Goal: Task Accomplishment & Management: Manage account settings

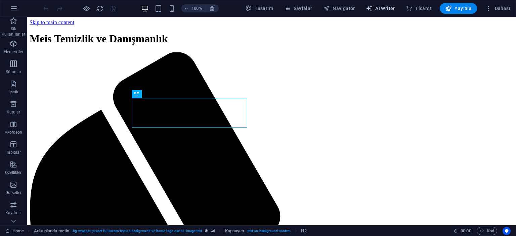
click at [391, 9] on span "AI Writer" at bounding box center [380, 8] width 29 height 7
select select "English"
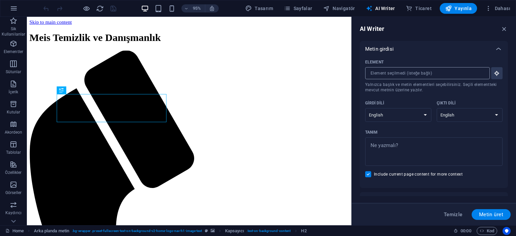
click at [402, 71] on input "Element ​ Yalnızca başlık ve metin elementleri seçebilirsiniz. Seçili elementte…" at bounding box center [425, 73] width 120 height 12
click at [493, 8] on span "Dahası" at bounding box center [497, 8] width 25 height 7
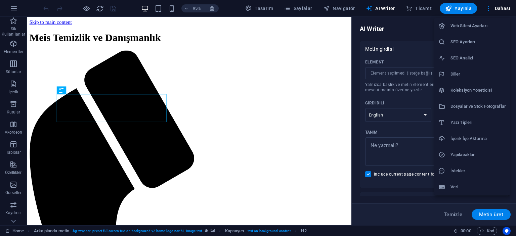
click at [470, 141] on h6 "İçerik İçe Aktarma" at bounding box center [477, 139] width 55 height 8
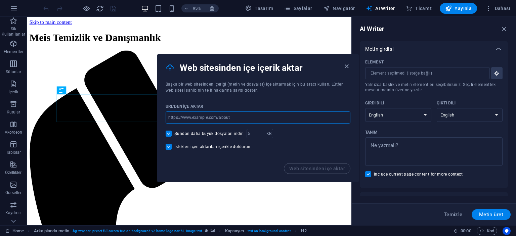
click at [243, 116] on input "url" at bounding box center [258, 118] width 185 height 12
click at [343, 64] on icon "button" at bounding box center [347, 66] width 8 height 8
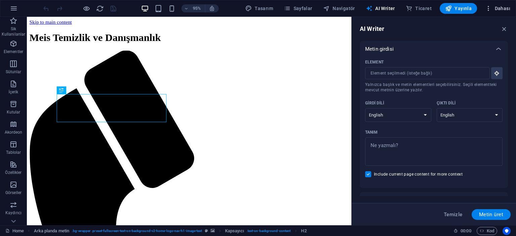
click at [492, 8] on icon "button" at bounding box center [488, 8] width 7 height 7
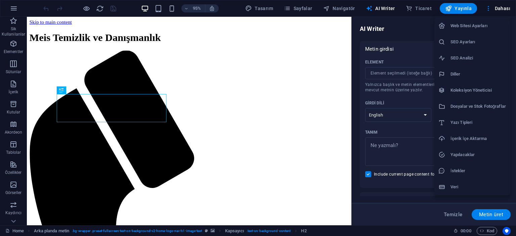
click at [490, 23] on h6 "Web Sitesi Ayarları" at bounding box center [477, 26] width 55 height 8
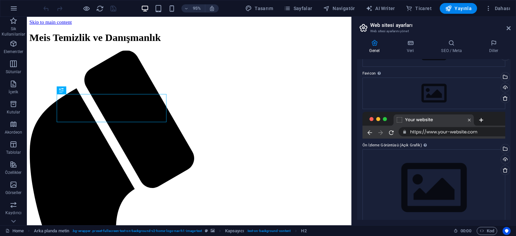
scroll to position [68, 0]
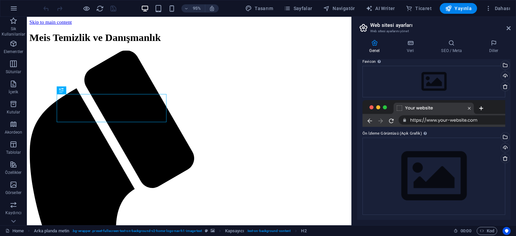
click at [470, 107] on div at bounding box center [433, 113] width 143 height 27
drag, startPoint x: 470, startPoint y: 107, endPoint x: 504, endPoint y: 157, distance: 60.3
click at [504, 157] on div "Web Sitesi Adı [DOMAIN_NAME] Logo Dosyaları buraya sürükleyin, dosyaları seçmek…" at bounding box center [433, 139] width 153 height 161
click at [504, 157] on icon at bounding box center [504, 158] width 5 height 5
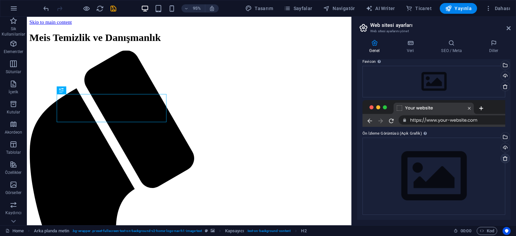
click at [504, 160] on icon at bounding box center [504, 158] width 5 height 5
click at [504, 134] on div "Dosya yöneticisinden, stok fotoğraflardan dosyalar seçin veya dosya(lar) yükley…" at bounding box center [504, 138] width 10 height 10
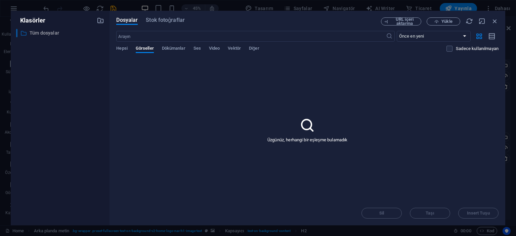
click at [30, 34] on p "Tüm dosyalar" at bounding box center [61, 33] width 62 height 8
click at [163, 52] on button "Dökümanlar" at bounding box center [174, 49] width 24 height 7
click at [125, 50] on span "Hepsi" at bounding box center [121, 48] width 11 height 9
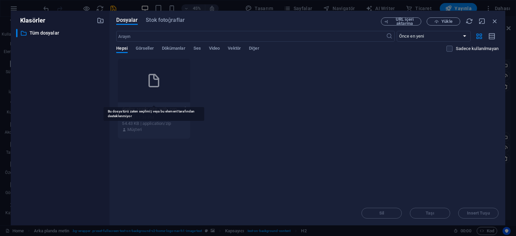
click at [162, 84] on icon at bounding box center [154, 81] width 16 height 16
click at [185, 109] on icon "button" at bounding box center [185, 109] width 6 height 6
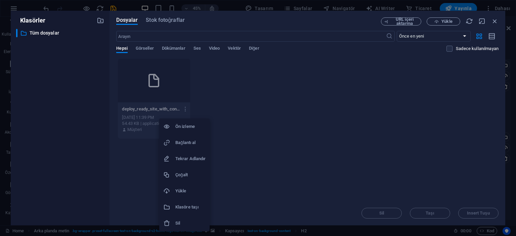
click at [195, 144] on h6 "Bağlantı al" at bounding box center [190, 143] width 30 height 8
click at [186, 107] on icon "button" at bounding box center [185, 109] width 6 height 6
click at [183, 185] on li "Yükle" at bounding box center [184, 191] width 50 height 16
click at [186, 110] on icon "button" at bounding box center [185, 109] width 6 height 6
click at [178, 176] on h6 "Çoğalt" at bounding box center [190, 175] width 30 height 8
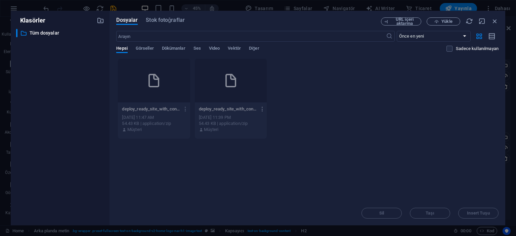
click at [261, 108] on icon "button" at bounding box center [262, 109] width 6 height 6
click at [255, 217] on li "Sil" at bounding box center [261, 223] width 50 height 16
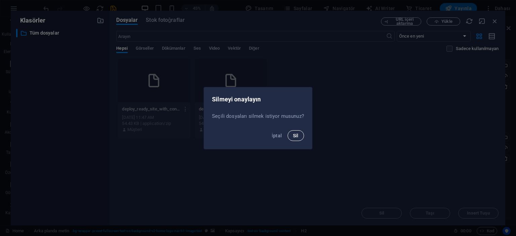
click at [298, 135] on span "Sil" at bounding box center [296, 135] width 6 height 5
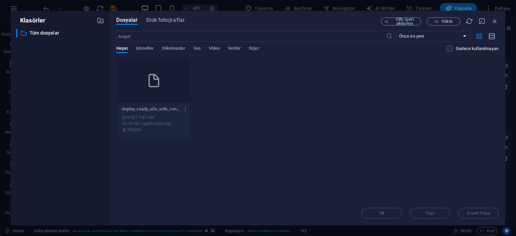
click at [185, 108] on icon "button" at bounding box center [185, 109] width 6 height 6
click at [179, 221] on h6 "Sil" at bounding box center [190, 223] width 30 height 8
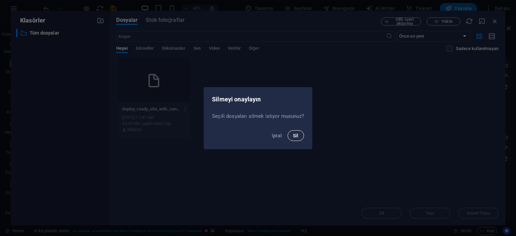
click at [292, 133] on button "Sil" at bounding box center [296, 135] width 16 height 11
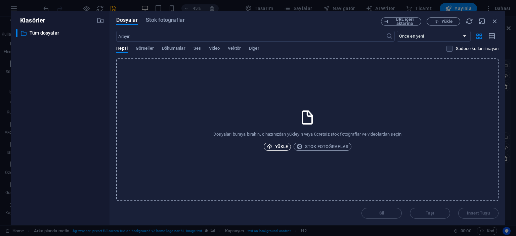
click at [284, 149] on span "Yükle" at bounding box center [277, 147] width 21 height 8
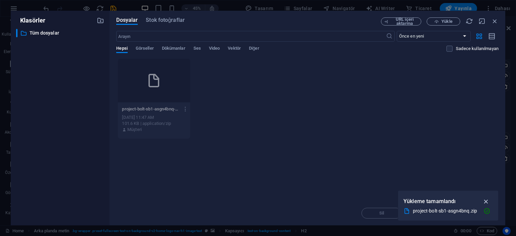
click at [486, 203] on icon "button" at bounding box center [486, 201] width 8 height 7
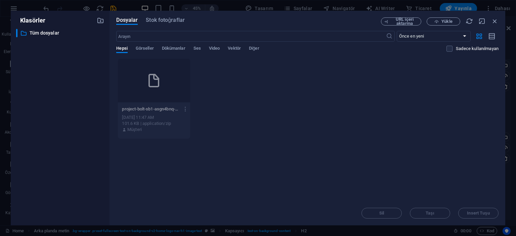
click at [164, 127] on div "Müşteri" at bounding box center [154, 130] width 64 height 6
click at [161, 76] on icon at bounding box center [154, 81] width 16 height 16
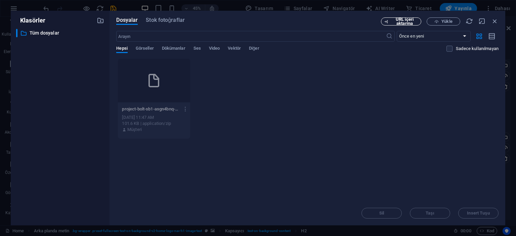
click at [414, 20] on span "URL içeri aktarma" at bounding box center [404, 21] width 27 height 8
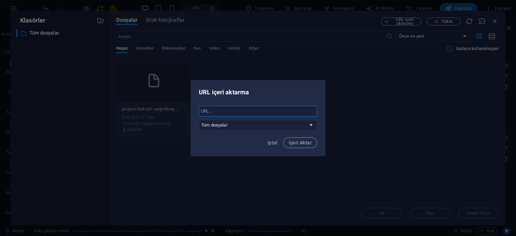
click at [232, 114] on input "text" at bounding box center [258, 111] width 118 height 11
click at [226, 121] on select "Tüm dosyalar" at bounding box center [258, 125] width 118 height 11
click at [292, 140] on span "İçeri Aktar" at bounding box center [300, 142] width 23 height 5
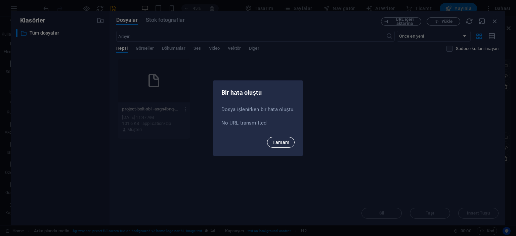
click at [280, 142] on span "Tamam" at bounding box center [280, 142] width 17 height 5
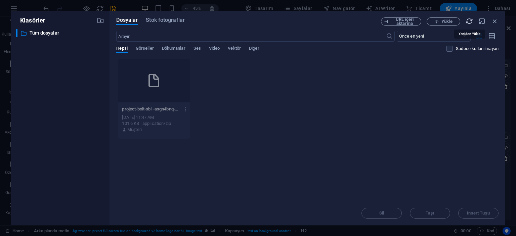
click at [469, 21] on icon "button" at bounding box center [469, 20] width 7 height 7
click at [171, 48] on span "Dökümanlar" at bounding box center [174, 48] width 24 height 9
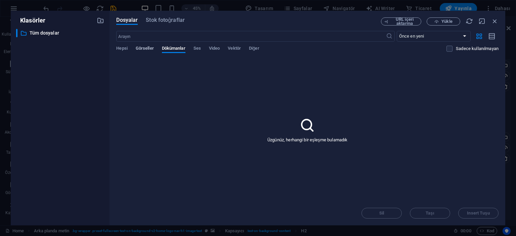
click at [145, 47] on span "Görseller" at bounding box center [145, 48] width 18 height 9
click at [259, 46] on span "Diğer" at bounding box center [254, 48] width 10 height 9
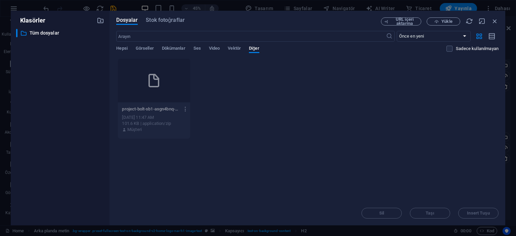
click at [186, 105] on button "button" at bounding box center [184, 109] width 9 height 11
click at [186, 211] on li "Klasöre taşı" at bounding box center [184, 207] width 50 height 16
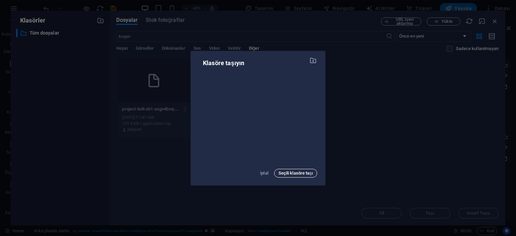
click at [291, 174] on span "Seçili klasöre taşı" at bounding box center [295, 173] width 34 height 8
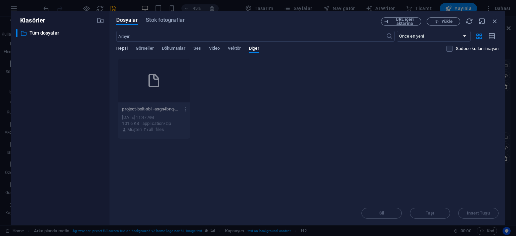
click at [127, 48] on span "Hepsi" at bounding box center [121, 48] width 11 height 9
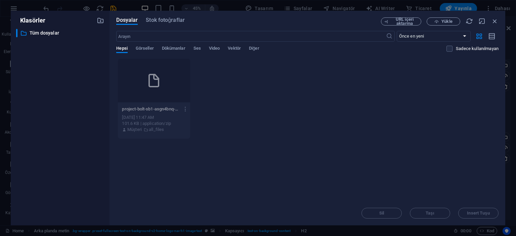
click at [498, 24] on div "Dosyalar Stok fotoğraflar URL içeri aktarma Yükle ​ Önce en yeni Önce en eski A…" at bounding box center [307, 118] width 396 height 215
click at [498, 23] on icon "button" at bounding box center [494, 20] width 7 height 7
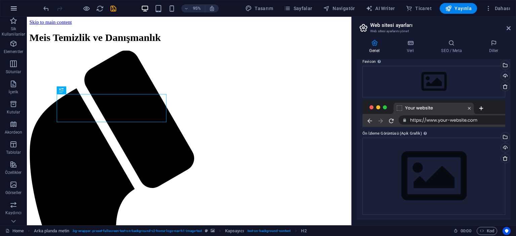
click at [14, 10] on icon "button" at bounding box center [14, 8] width 8 height 8
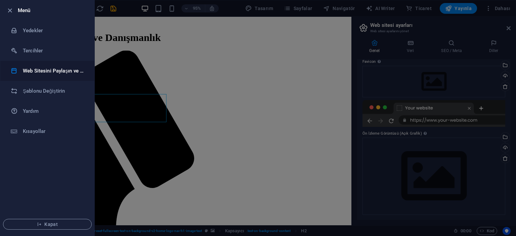
click at [48, 71] on h6 "Web Sitesini Paylaşın ve [GEOGRAPHIC_DATA]" at bounding box center [54, 71] width 62 height 8
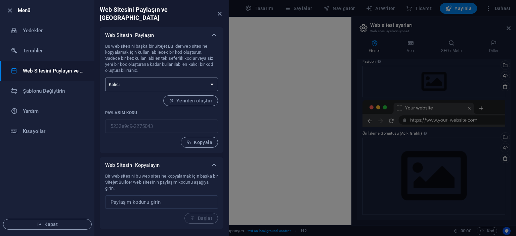
click at [179, 78] on select "Tek seferlik Kalıcı" at bounding box center [161, 85] width 113 height 14
click at [67, 31] on h6 "Yedekler" at bounding box center [54, 31] width 62 height 8
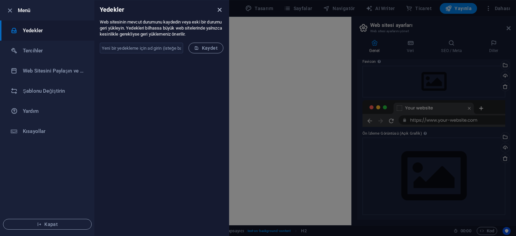
click at [219, 10] on icon "close" at bounding box center [220, 10] width 8 height 8
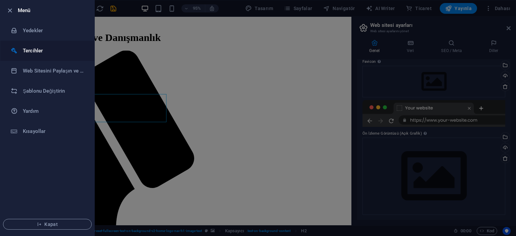
click at [48, 45] on li "Tercihler" at bounding box center [47, 51] width 94 height 20
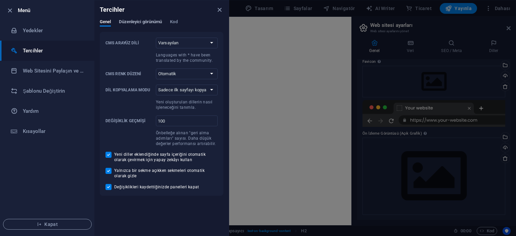
click at [142, 22] on span "Düzenleyici görünümü" at bounding box center [140, 22] width 43 height 9
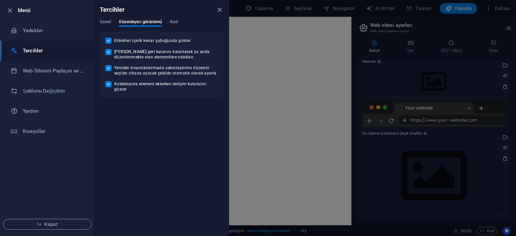
click at [108, 18] on div "Tercihler" at bounding box center [161, 9] width 134 height 19
click at [105, 21] on span "Genel" at bounding box center [105, 22] width 11 height 9
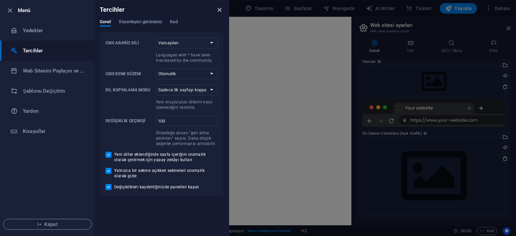
click at [219, 9] on icon "close" at bounding box center [220, 10] width 8 height 8
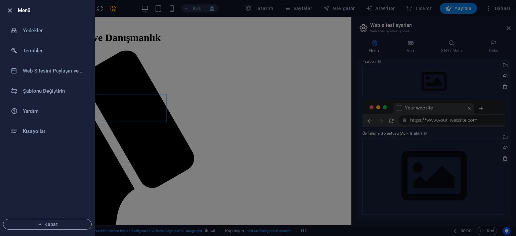
click at [7, 10] on icon "button" at bounding box center [10, 11] width 8 height 8
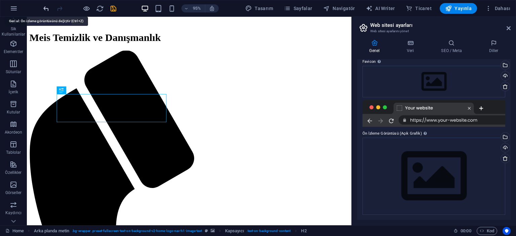
click at [44, 9] on icon "undo" at bounding box center [46, 9] width 8 height 8
click at [44, 9] on div at bounding box center [79, 8] width 75 height 11
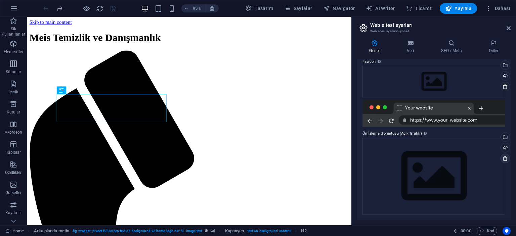
click at [505, 156] on icon at bounding box center [504, 158] width 5 height 5
click at [505, 86] on icon at bounding box center [504, 86] width 5 height 5
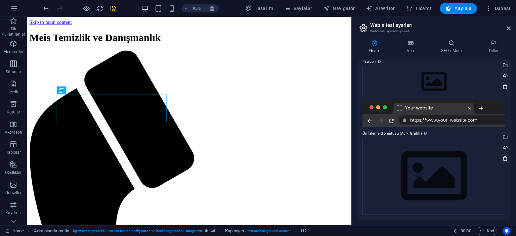
click at [376, 41] on icon at bounding box center [374, 43] width 35 height 7
click at [508, 28] on icon at bounding box center [509, 28] width 4 height 5
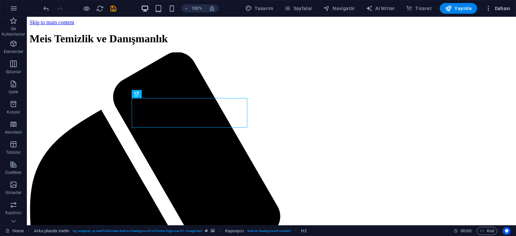
click at [490, 7] on icon "button" at bounding box center [488, 8] width 7 height 7
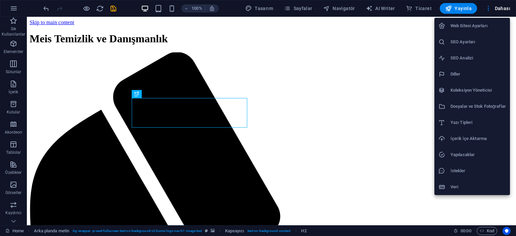
click at [455, 38] on h6 "SEO Ayarları" at bounding box center [477, 42] width 55 height 8
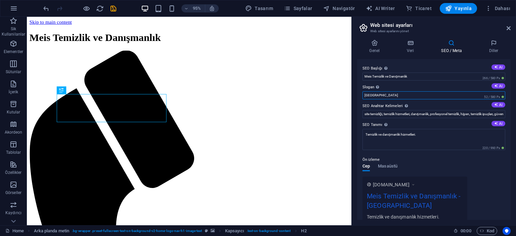
click at [394, 93] on input "[GEOGRAPHIC_DATA]" at bounding box center [433, 95] width 143 height 8
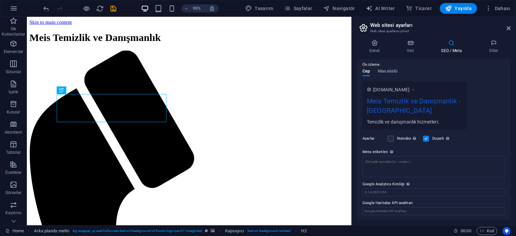
scroll to position [0, 0]
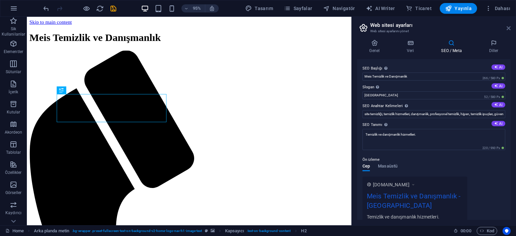
click at [507, 28] on icon at bounding box center [509, 28] width 4 height 5
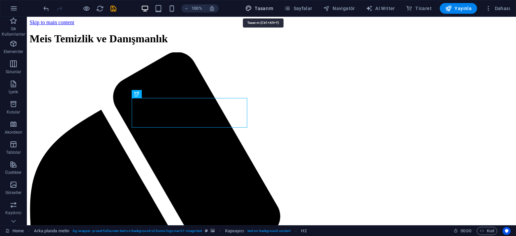
click at [272, 4] on button "Tasarım" at bounding box center [259, 8] width 33 height 11
select select "px"
select select "200"
select select "px"
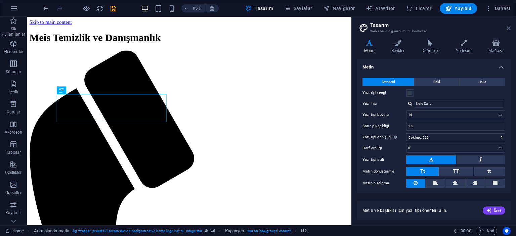
click at [508, 26] on icon at bounding box center [509, 28] width 4 height 5
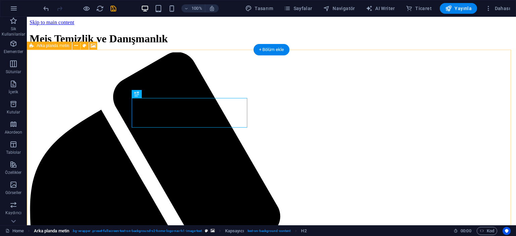
click at [174, 229] on span ". bg-wrapper .preset-fullscreen-text-on-background-v2-home-logo-nav-h1-image-te…" at bounding box center [137, 231] width 130 height 8
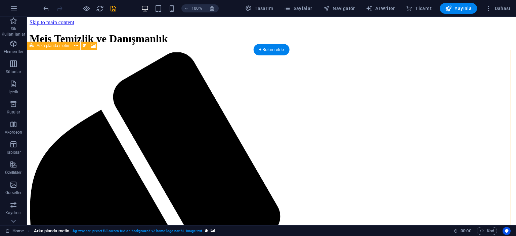
drag, startPoint x: 174, startPoint y: 229, endPoint x: 192, endPoint y: 229, distance: 18.5
click at [192, 229] on span ". bg-wrapper .preset-fullscreen-text-on-background-v2-home-logo-nav-h1-image-te…" at bounding box center [137, 231] width 130 height 8
click at [78, 44] on icon at bounding box center [76, 45] width 4 height 7
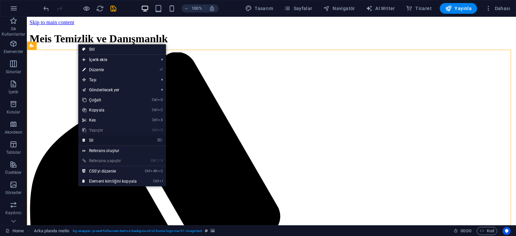
click at [95, 137] on link "⌦ Sil" at bounding box center [109, 140] width 62 height 10
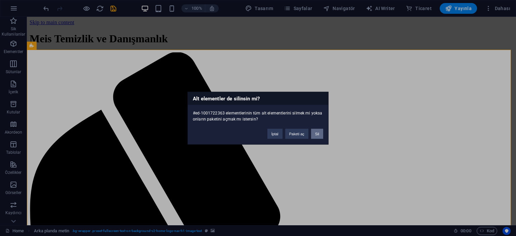
click at [313, 133] on button "Sil" at bounding box center [317, 134] width 12 height 10
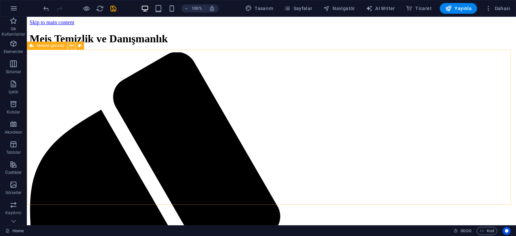
click at [73, 46] on icon at bounding box center [72, 45] width 4 height 7
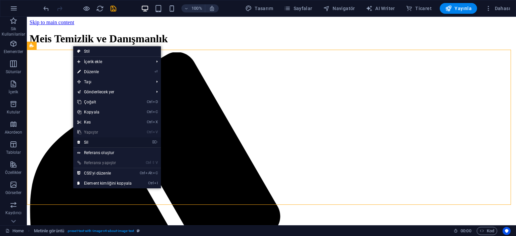
click at [104, 140] on link "⌦ Sil" at bounding box center [104, 142] width 62 height 10
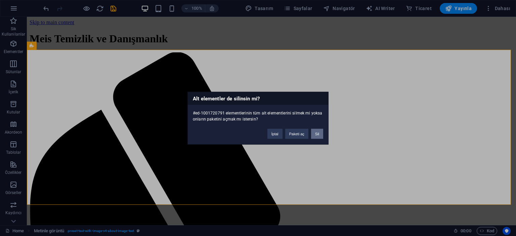
click at [317, 131] on button "Sil" at bounding box center [317, 134] width 12 height 10
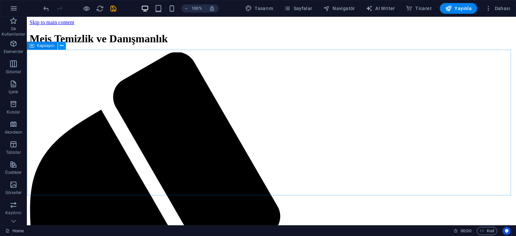
click at [64, 47] on button at bounding box center [62, 46] width 8 height 8
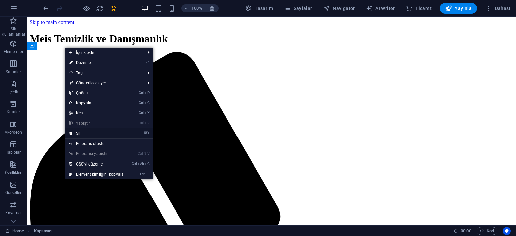
click at [107, 129] on link "⌦ Sil" at bounding box center [96, 133] width 62 height 10
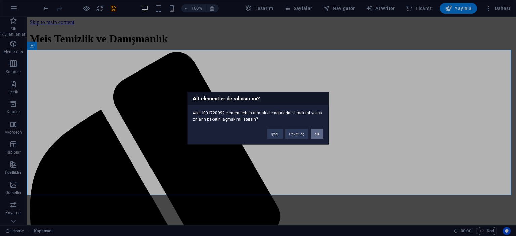
click at [315, 131] on button "Sil" at bounding box center [317, 134] width 12 height 10
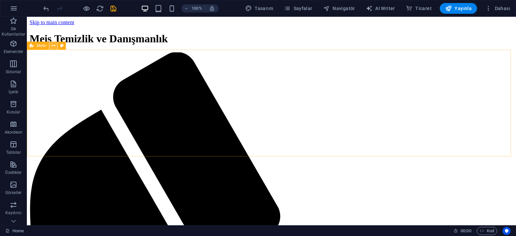
click at [53, 45] on icon at bounding box center [54, 45] width 4 height 7
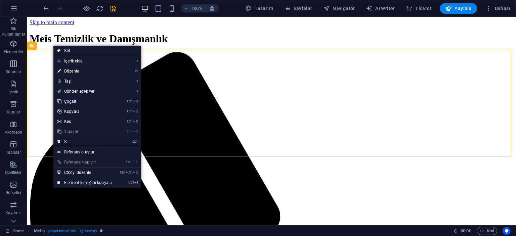
click at [86, 137] on link "⌦ Sil" at bounding box center [84, 142] width 62 height 10
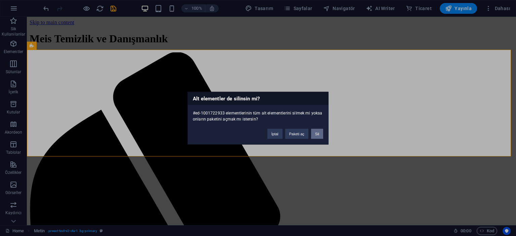
click at [319, 131] on button "Sil" at bounding box center [317, 134] width 12 height 10
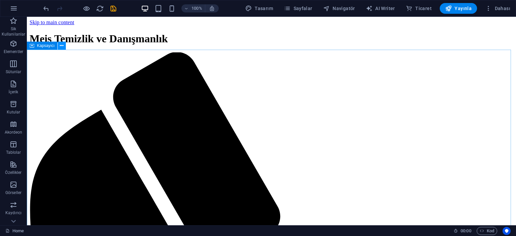
click at [63, 45] on icon at bounding box center [62, 45] width 4 height 7
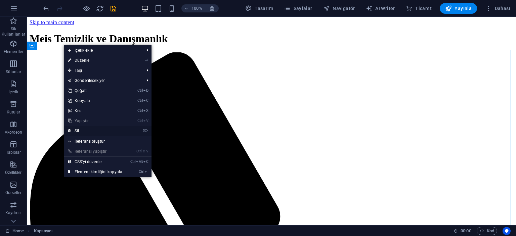
click at [102, 131] on link "⌦ Sil" at bounding box center [95, 131] width 62 height 10
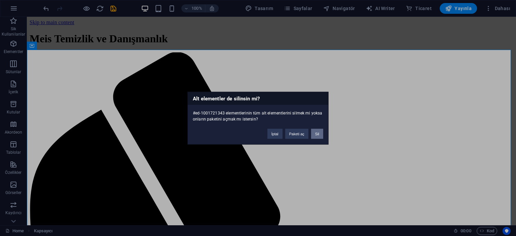
click at [319, 135] on button "Sil" at bounding box center [317, 134] width 12 height 10
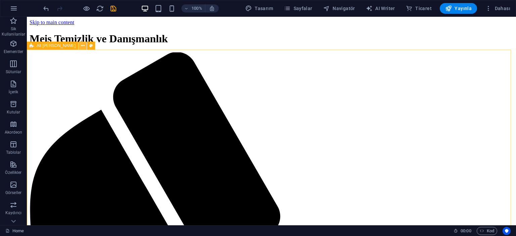
click at [79, 45] on button at bounding box center [83, 46] width 8 height 8
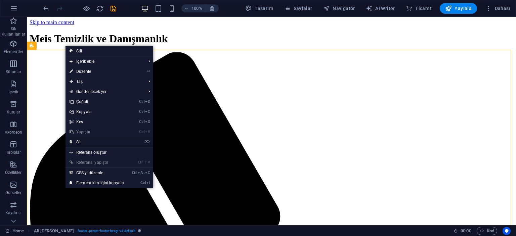
click at [89, 139] on link "⌦ Sil" at bounding box center [96, 142] width 62 height 10
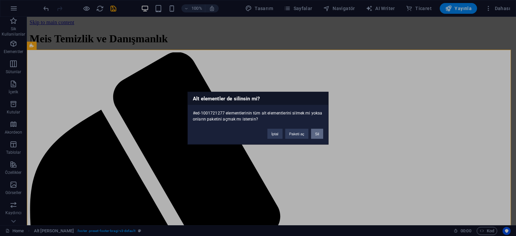
click at [320, 132] on button "Sil" at bounding box center [317, 134] width 12 height 10
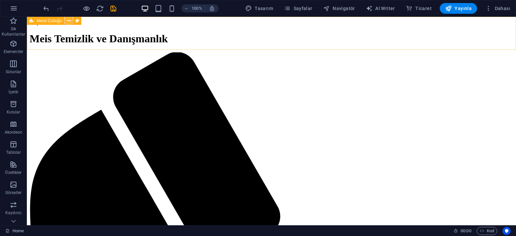
click at [70, 22] on icon at bounding box center [69, 20] width 4 height 7
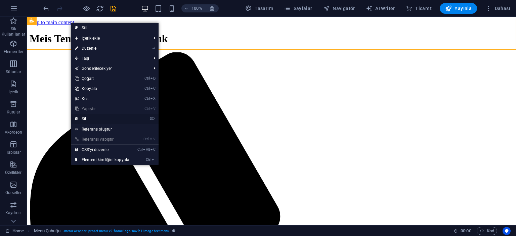
click at [114, 115] on link "⌦ Sil" at bounding box center [102, 119] width 62 height 10
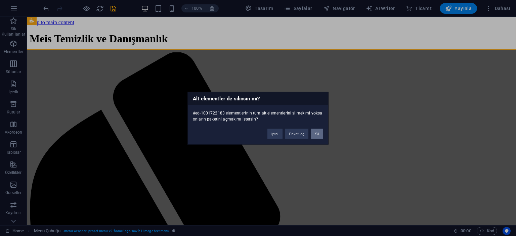
click at [321, 134] on button "Sil" at bounding box center [317, 134] width 12 height 10
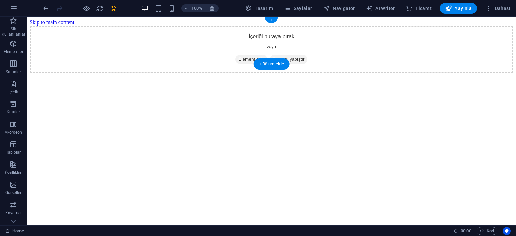
click at [285, 55] on span "Panoyu yapıştır" at bounding box center [288, 59] width 37 height 9
click at [271, 62] on div "+ Bölüm ekle" at bounding box center [272, 63] width 36 height 11
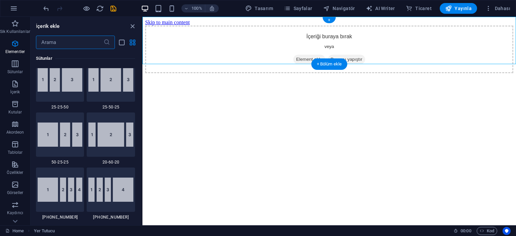
scroll to position [1175, 0]
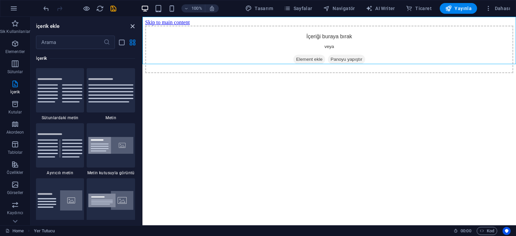
click at [130, 28] on icon "close panel" at bounding box center [133, 27] width 8 height 8
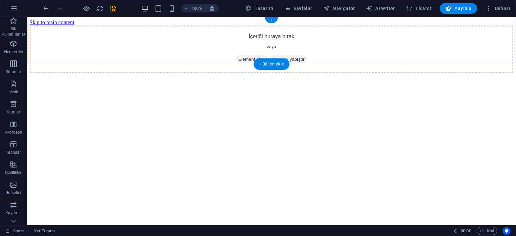
click at [268, 22] on div "+" at bounding box center [271, 20] width 13 height 6
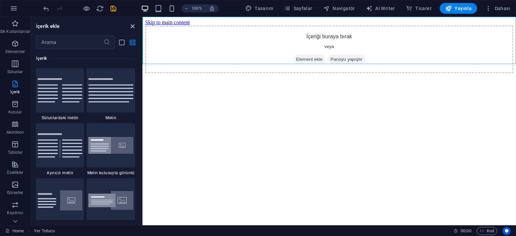
click at [130, 24] on icon "close panel" at bounding box center [133, 27] width 8 height 8
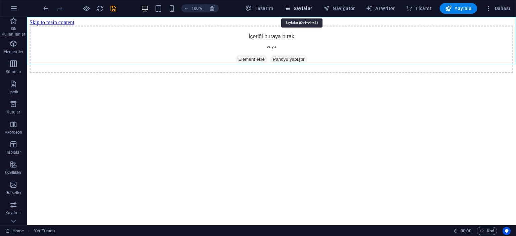
click at [296, 9] on span "Sayfalar" at bounding box center [298, 8] width 29 height 7
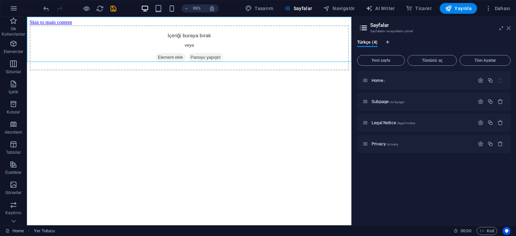
click at [509, 26] on icon at bounding box center [509, 28] width 4 height 5
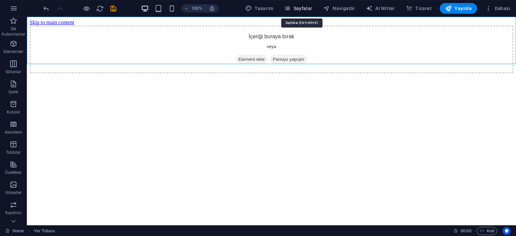
click at [312, 6] on span "Sayfalar" at bounding box center [298, 8] width 29 height 7
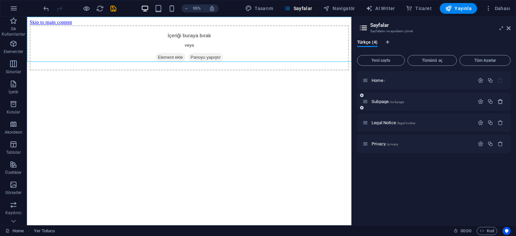
click at [502, 99] on icon "button" at bounding box center [500, 102] width 6 height 6
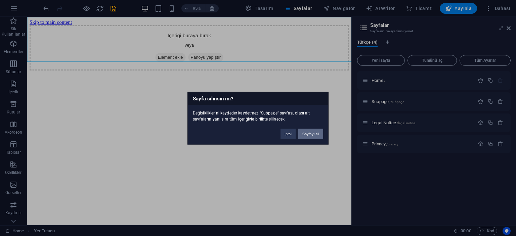
click at [317, 133] on button "Sayfayı sil" at bounding box center [310, 134] width 25 height 10
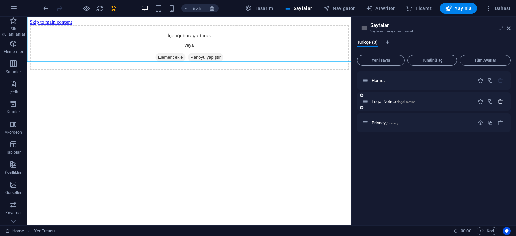
click at [500, 102] on icon "button" at bounding box center [500, 102] width 6 height 6
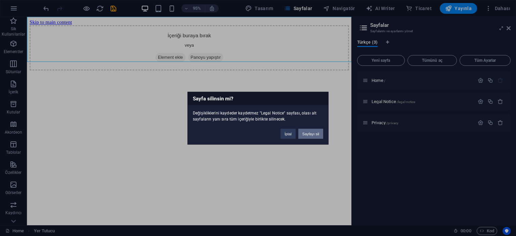
click at [316, 135] on button "Sayfayı sil" at bounding box center [310, 134] width 25 height 10
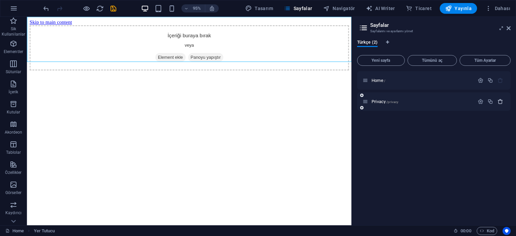
click at [498, 103] on icon "button" at bounding box center [500, 102] width 6 height 6
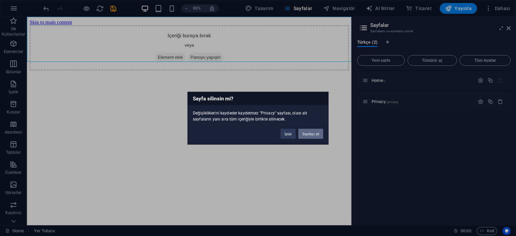
click at [309, 137] on button "Sayfayı sil" at bounding box center [310, 134] width 25 height 10
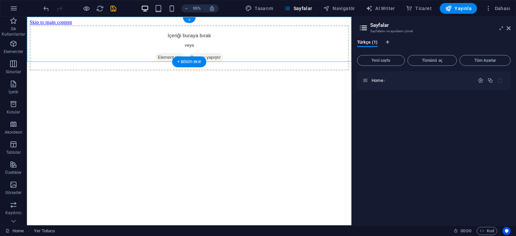
click at [177, 55] on span "Element ekle" at bounding box center [178, 59] width 32 height 9
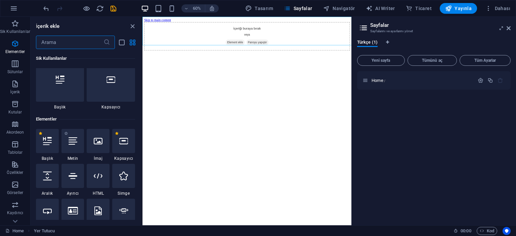
scroll to position [0, 0]
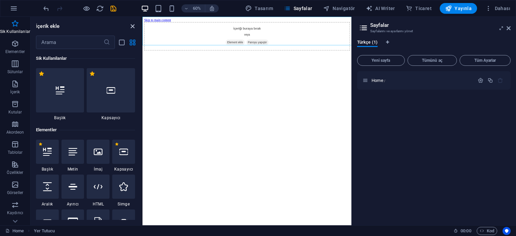
click at [129, 26] on icon "close panel" at bounding box center [133, 27] width 8 height 8
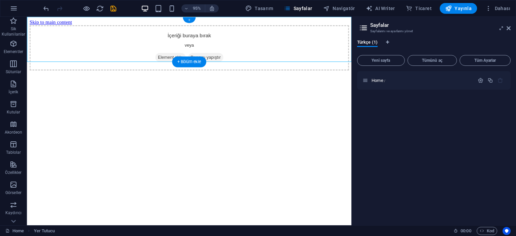
click at [189, 20] on div "+" at bounding box center [189, 20] width 12 height 6
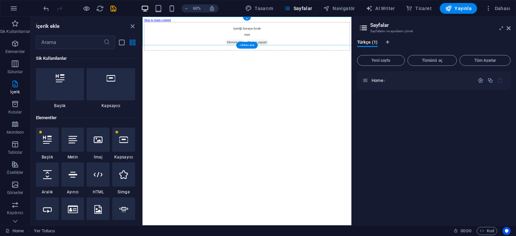
click at [220, 26] on div "İçeriği buraya bırak veya Element ekle Panoyu yapıştır" at bounding box center [316, 50] width 343 height 48
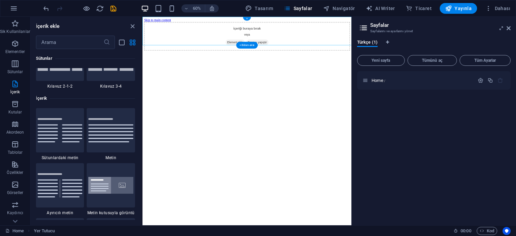
drag, startPoint x: 331, startPoint y: 37, endPoint x: 220, endPoint y: 23, distance: 112.4
click at [220, 26] on div "İçeriği buraya bırak veya Element ekle Panoyu yapıştır" at bounding box center [316, 50] width 343 height 48
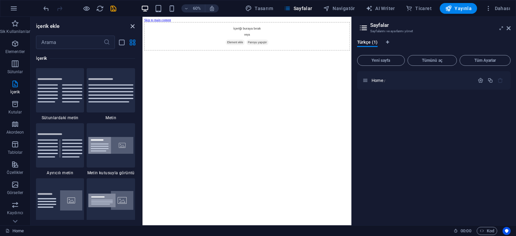
click at [133, 23] on icon "close panel" at bounding box center [133, 27] width 8 height 8
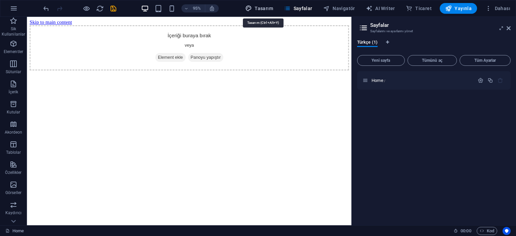
click at [264, 12] on button "Tasarım" at bounding box center [259, 8] width 33 height 11
select select "px"
select select "200"
select select "px"
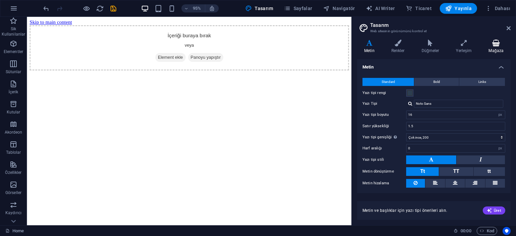
click at [495, 46] on icon at bounding box center [495, 43] width 29 height 7
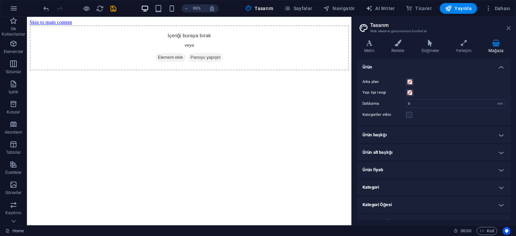
click at [509, 27] on icon at bounding box center [509, 28] width 4 height 5
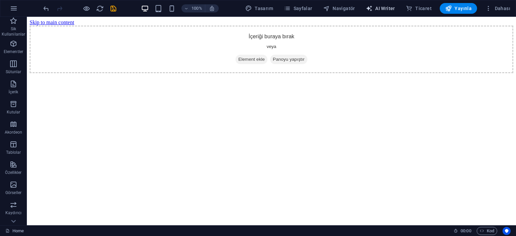
click at [381, 8] on span "AI Writer" at bounding box center [380, 8] width 29 height 7
select select "English"
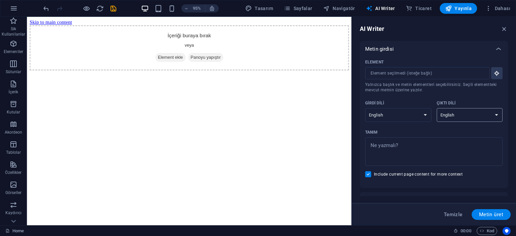
click at [449, 115] on select "Albanian Arabic Armenian Awadhi Azerbaijani Bashkir Basque Belarusian Bengali B…" at bounding box center [470, 115] width 66 height 14
